Goal: Find contact information: Find contact information

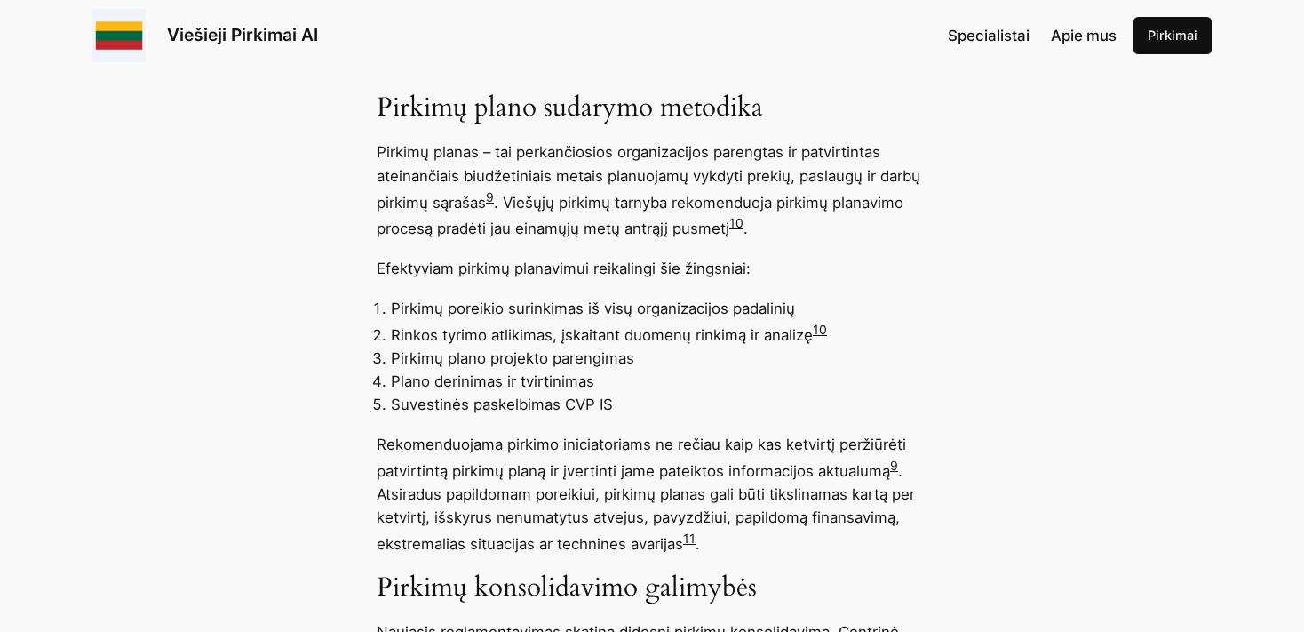
scroll to position [6848, 0]
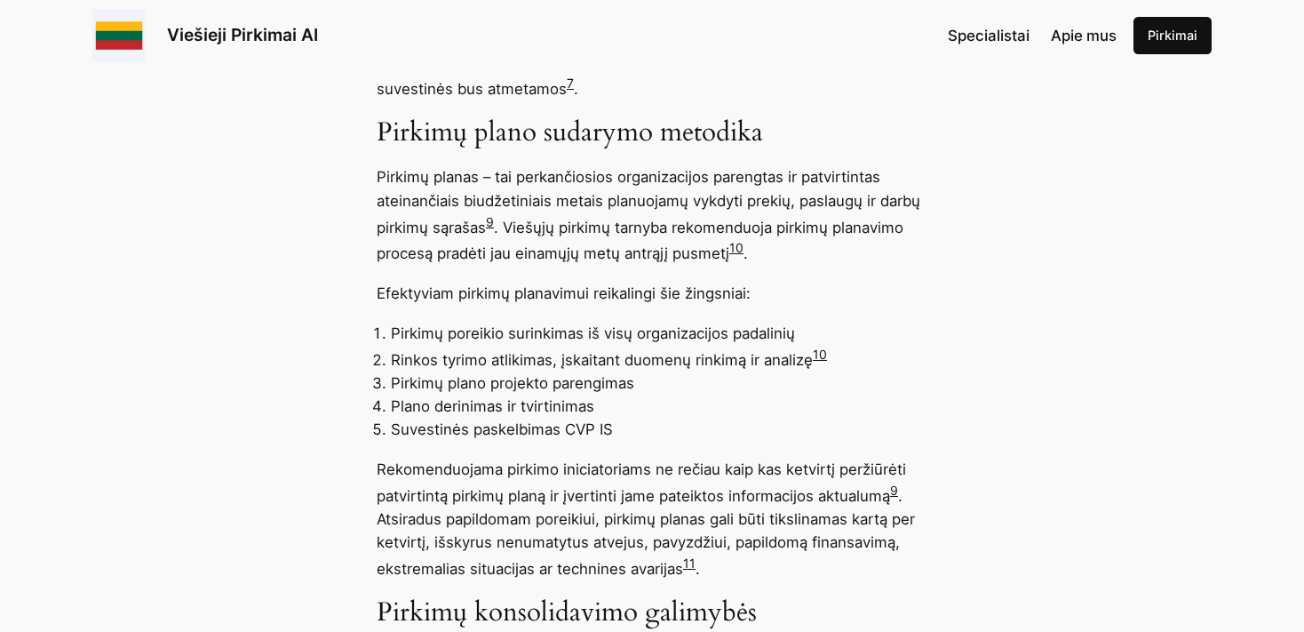
click at [824, 360] on link "10" at bounding box center [820, 353] width 14 height 15
click at [989, 37] on span "Specialistai" at bounding box center [989, 36] width 82 height 18
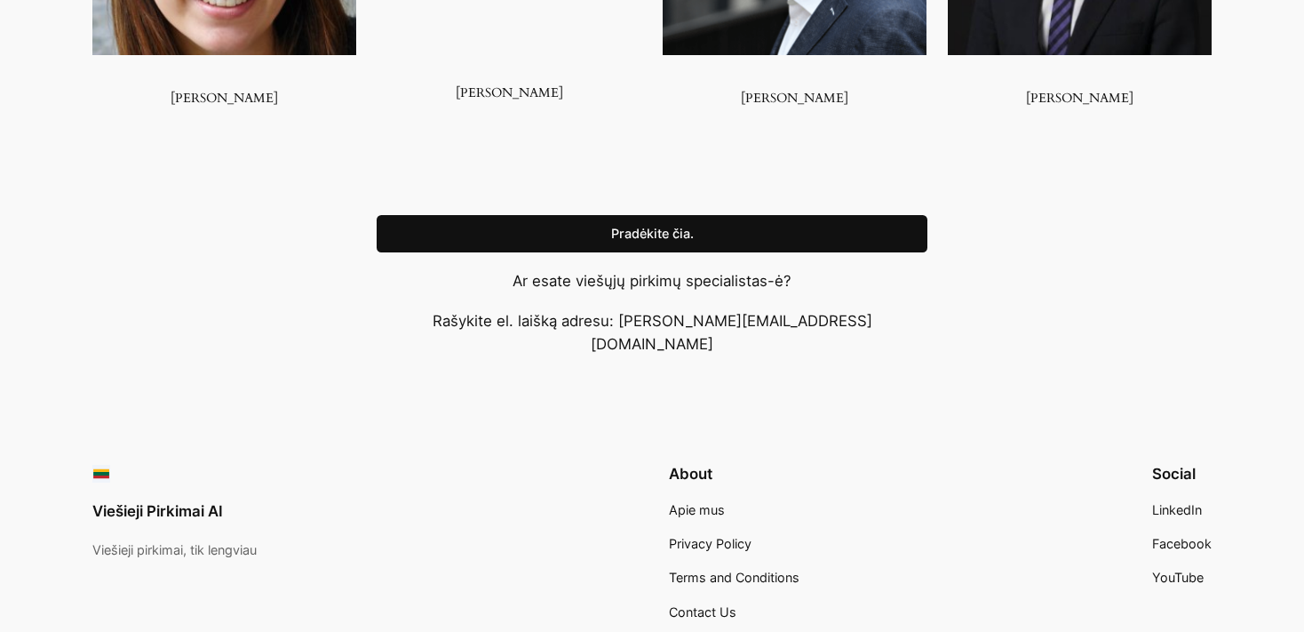
scroll to position [1876, 0]
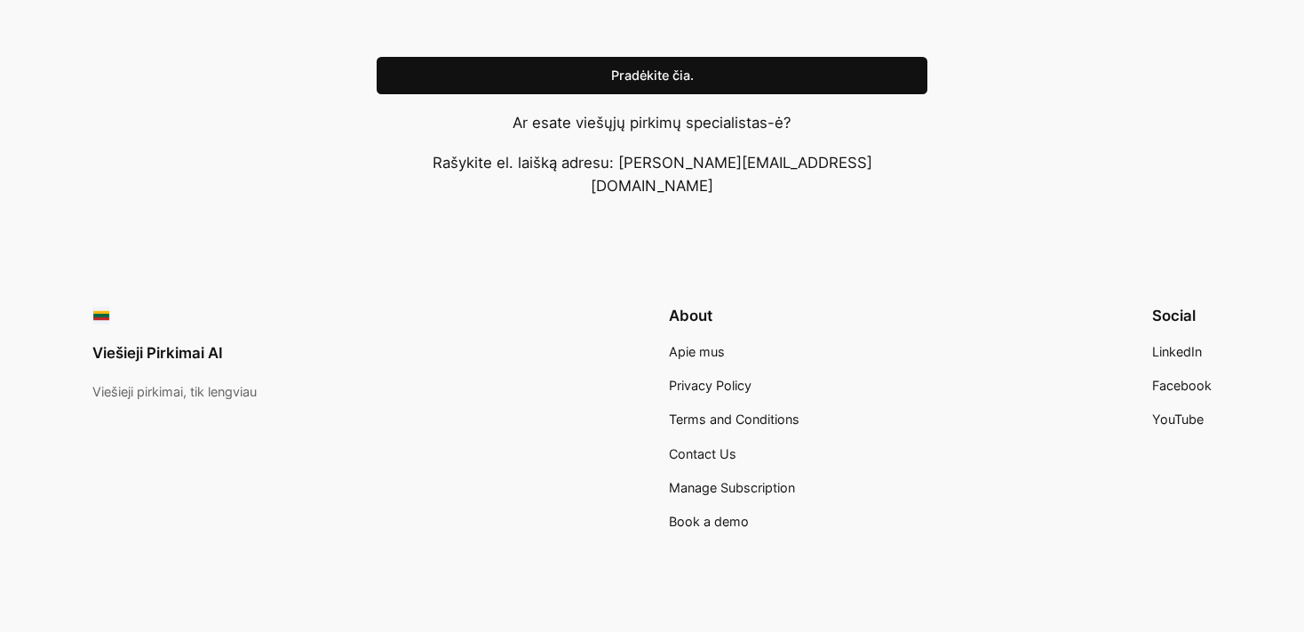
click at [705, 344] on span "Apie mus" at bounding box center [697, 351] width 56 height 15
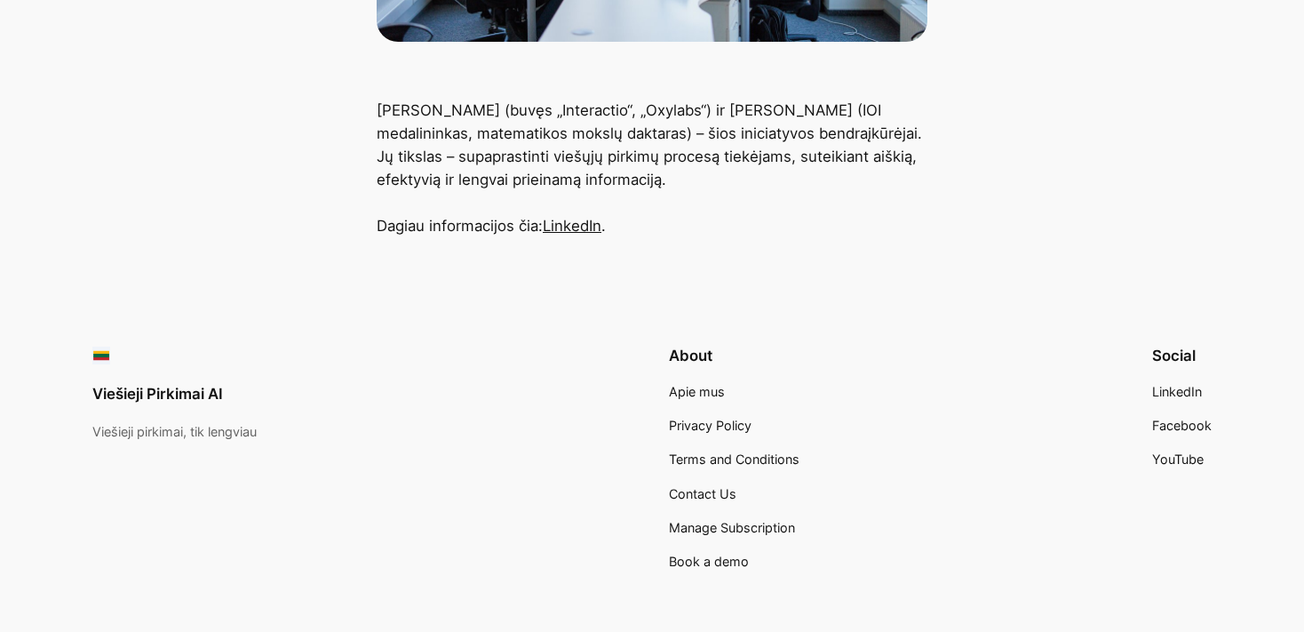
scroll to position [657, 0]
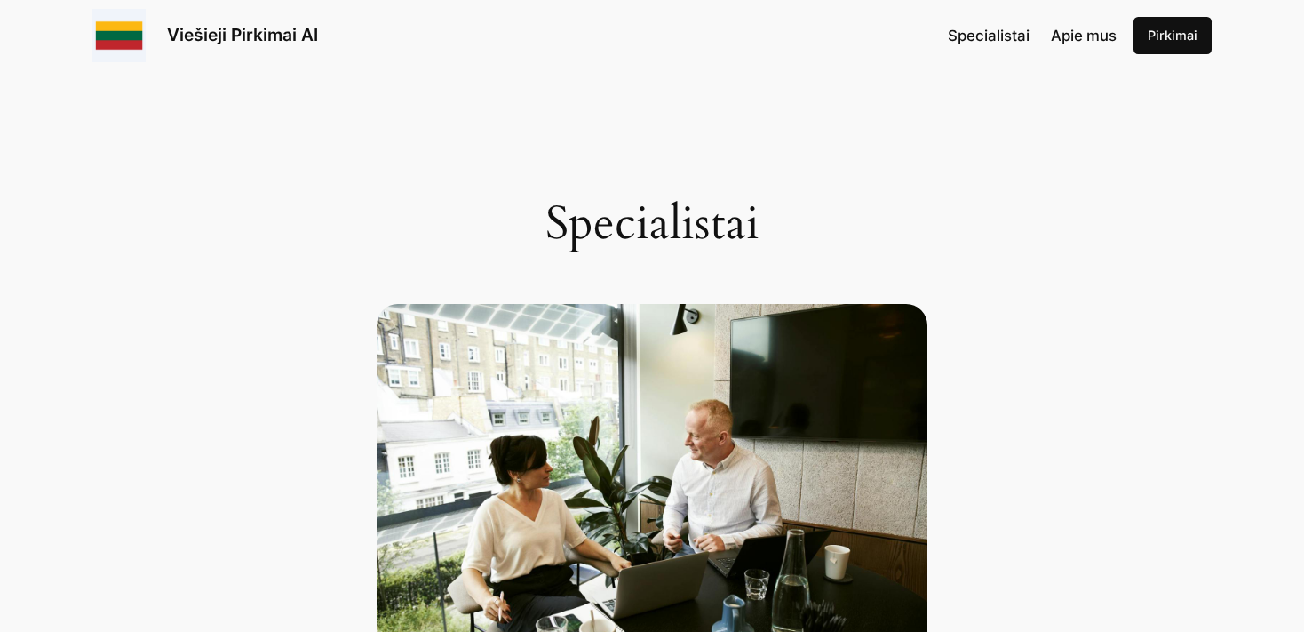
scroll to position [1876, 0]
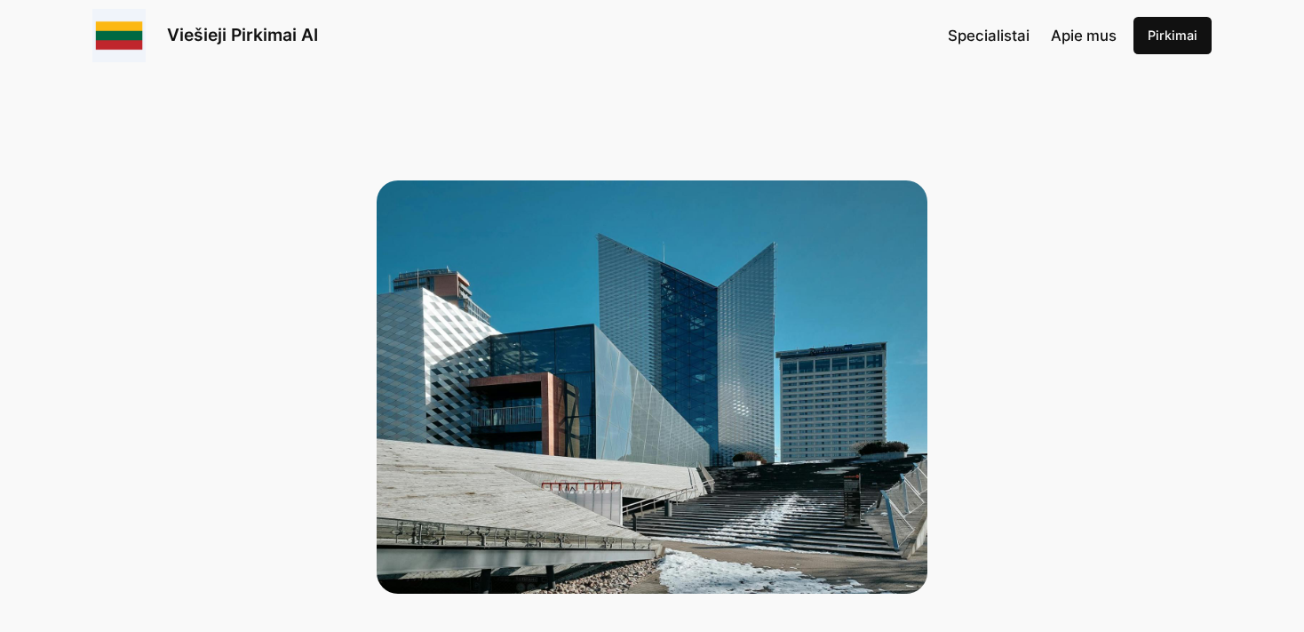
scroll to position [6848, 0]
